Goal: Book appointment/travel/reservation

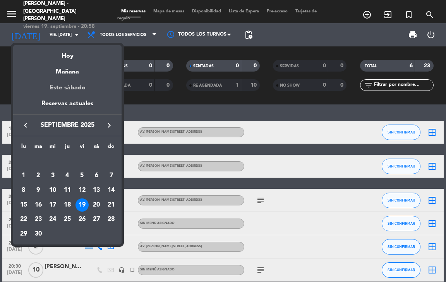
scroll to position [38, 0]
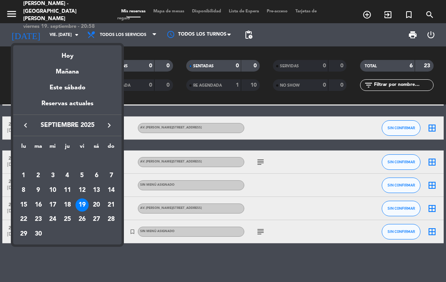
drag, startPoint x: 110, startPoint y: 203, endPoint x: 117, endPoint y: 213, distance: 12.5
click at [110, 203] on div "21" at bounding box center [110, 204] width 13 height 13
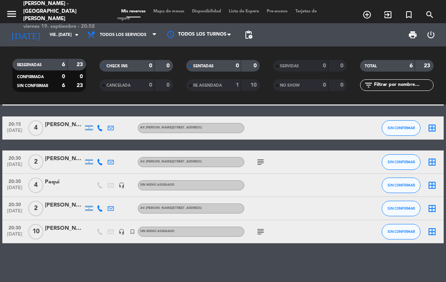
type input "dom. [DATE]"
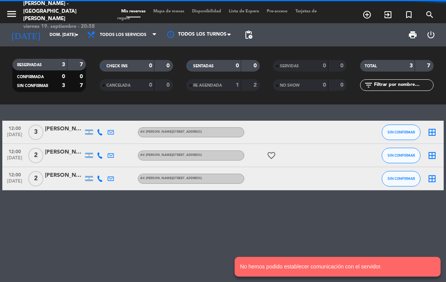
scroll to position [0, 0]
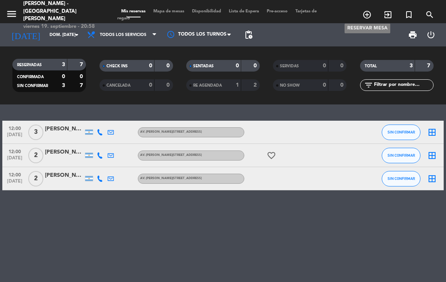
click at [363, 10] on icon "add_circle_outline" at bounding box center [366, 14] width 9 height 9
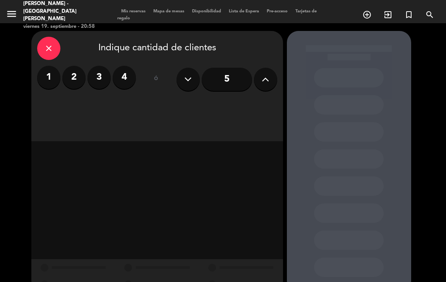
click at [131, 78] on label "4" at bounding box center [124, 77] width 23 height 23
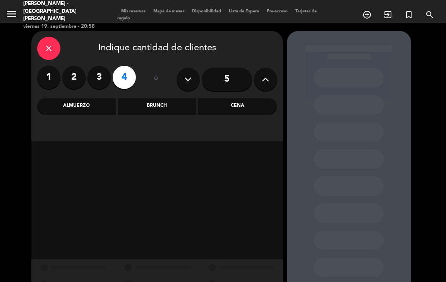
click at [269, 80] on icon at bounding box center [265, 80] width 7 height 12
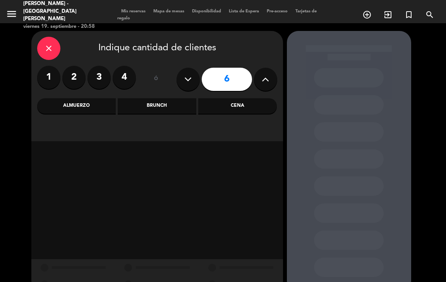
click at [269, 80] on icon at bounding box center [265, 80] width 7 height 12
click at [268, 80] on icon at bounding box center [265, 80] width 7 height 12
type input "10"
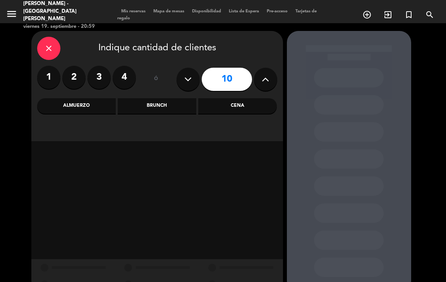
click at [82, 107] on div "Almuerzo" at bounding box center [76, 105] width 79 height 15
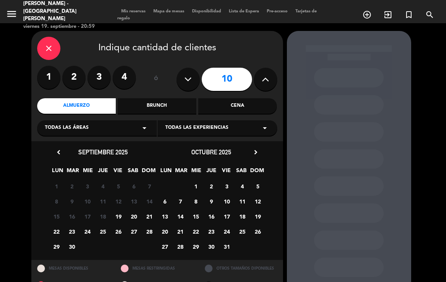
click at [149, 219] on span "21" at bounding box center [149, 216] width 13 height 13
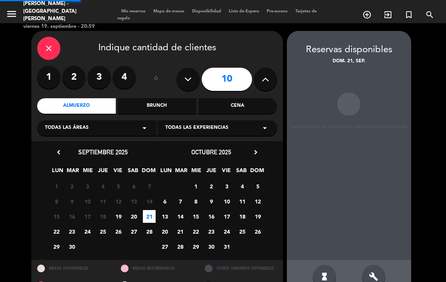
scroll to position [19, 0]
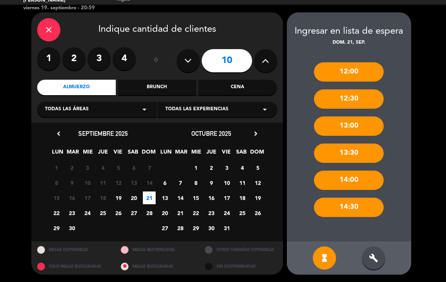
click at [360, 126] on div "13:00" at bounding box center [349, 125] width 70 height 19
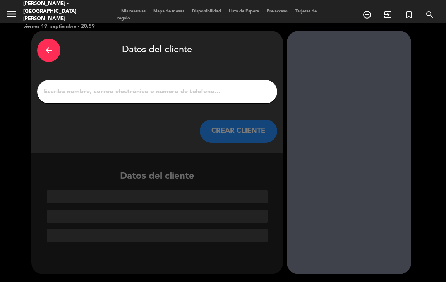
click at [149, 96] on input "1" at bounding box center [157, 91] width 228 height 11
paste input "[PERSON_NAME]"
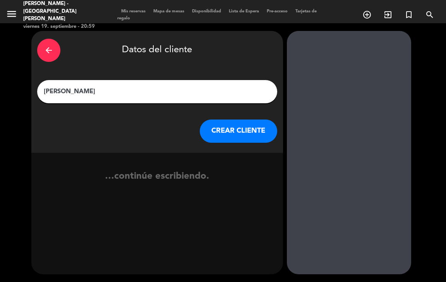
type input "[PERSON_NAME]"
click at [230, 128] on button "CREAR CLIENTE" at bounding box center [238, 131] width 77 height 23
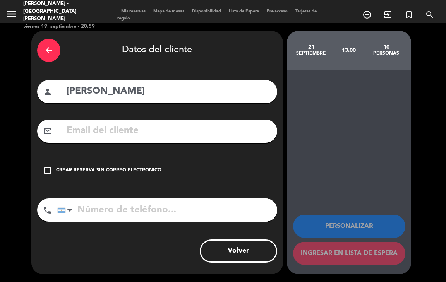
drag, startPoint x: 159, startPoint y: 147, endPoint x: 44, endPoint y: 11, distance: 178.2
click at [159, 147] on div "arrow_back Datos del cliente person Carolina Bolajuzon mail_outline check_box_o…" at bounding box center [156, 152] width 251 height 243
click at [196, 127] on input "text" at bounding box center [168, 131] width 205 height 16
paste input "[EMAIL_ADDRESS][DOMAIN_NAME]"
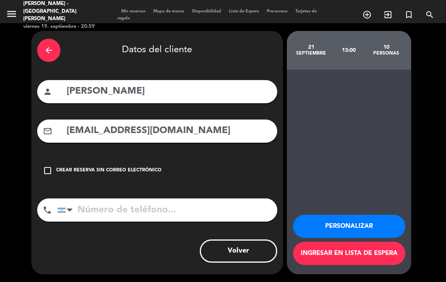
type input "[EMAIL_ADDRESS][DOMAIN_NAME]"
click at [96, 209] on input "tel" at bounding box center [167, 209] width 220 height 23
click at [130, 211] on input "tel" at bounding box center [167, 209] width 220 height 23
paste input "1163766351"
type input "1163766351"
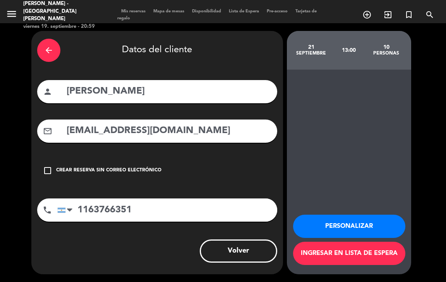
click at [326, 221] on button "Personalizar" at bounding box center [349, 226] width 112 height 23
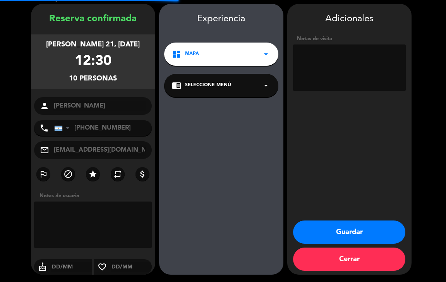
scroll to position [27, 0]
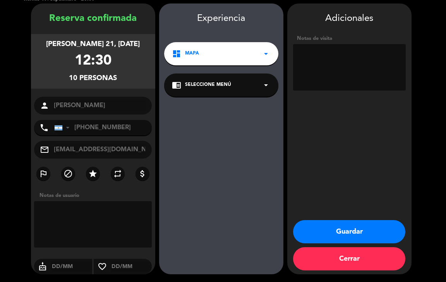
click at [320, 62] on textarea at bounding box center [349, 67] width 113 height 46
type textarea "seña de $15.000"
click at [368, 228] on button "Guardar" at bounding box center [349, 231] width 112 height 23
